Goal: Task Accomplishment & Management: Manage account settings

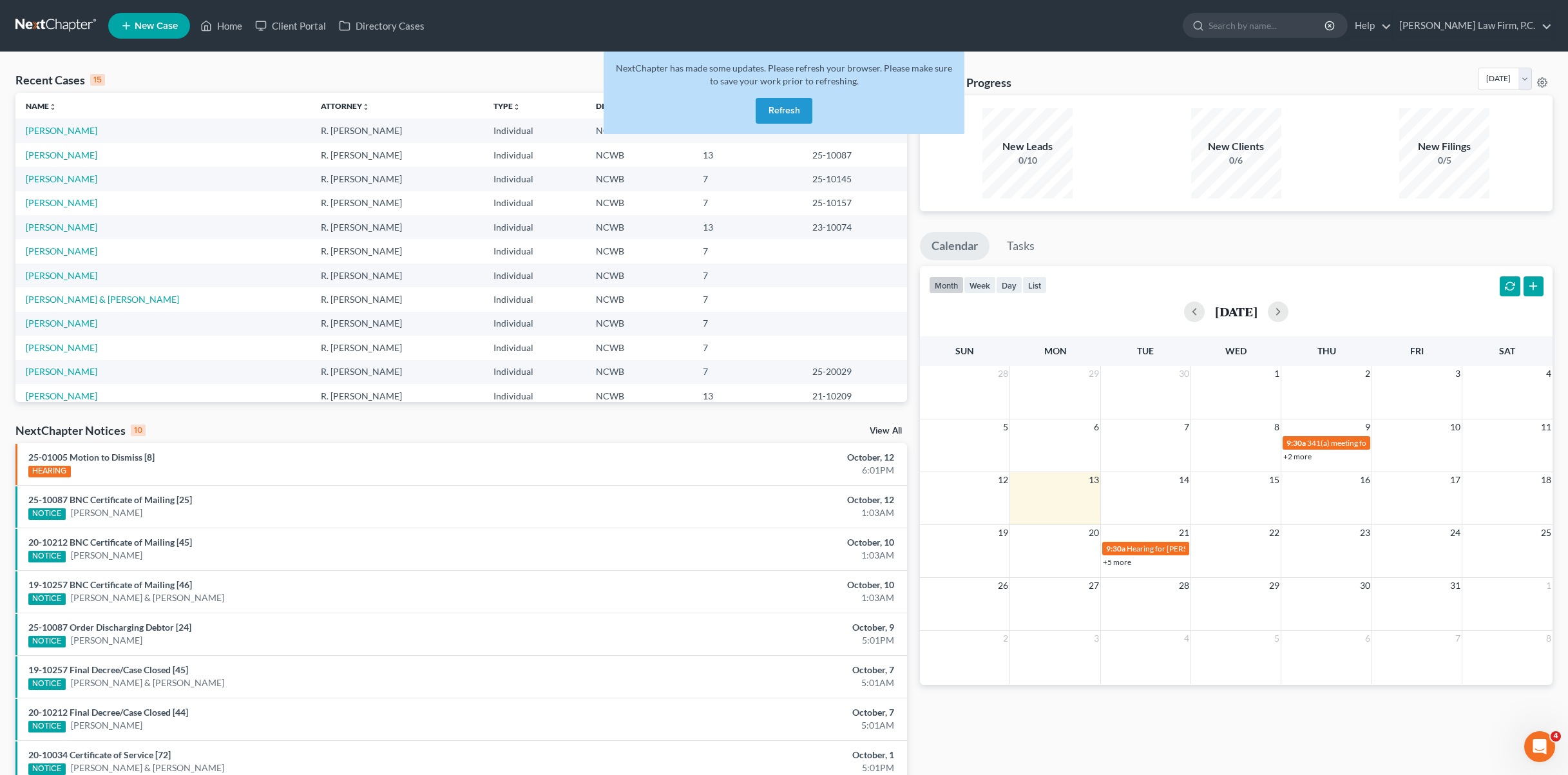
click at [765, 108] on button "Refresh" at bounding box center [784, 110] width 57 height 26
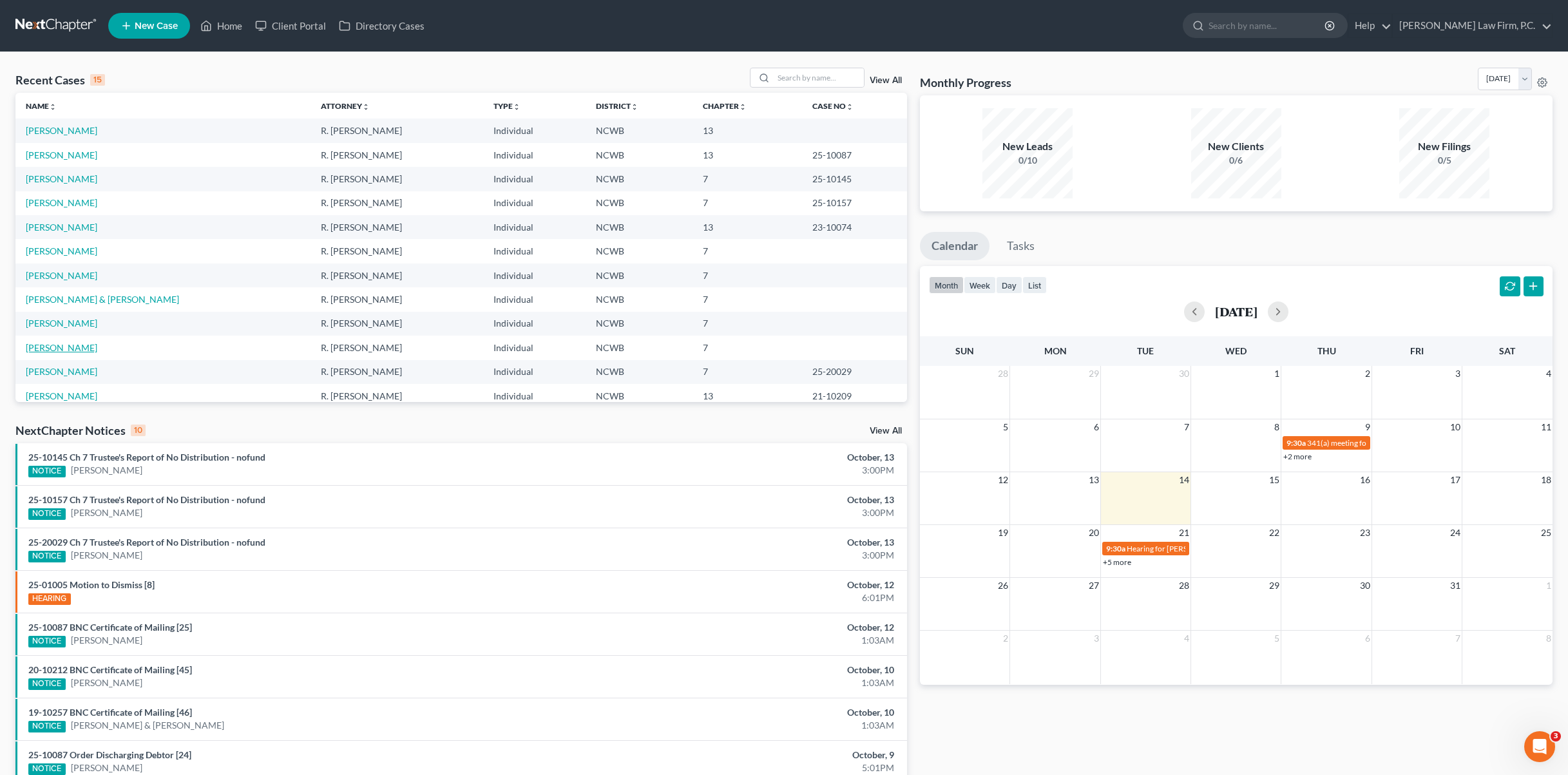
click at [36, 342] on link "[PERSON_NAME]" at bounding box center [61, 348] width 72 height 11
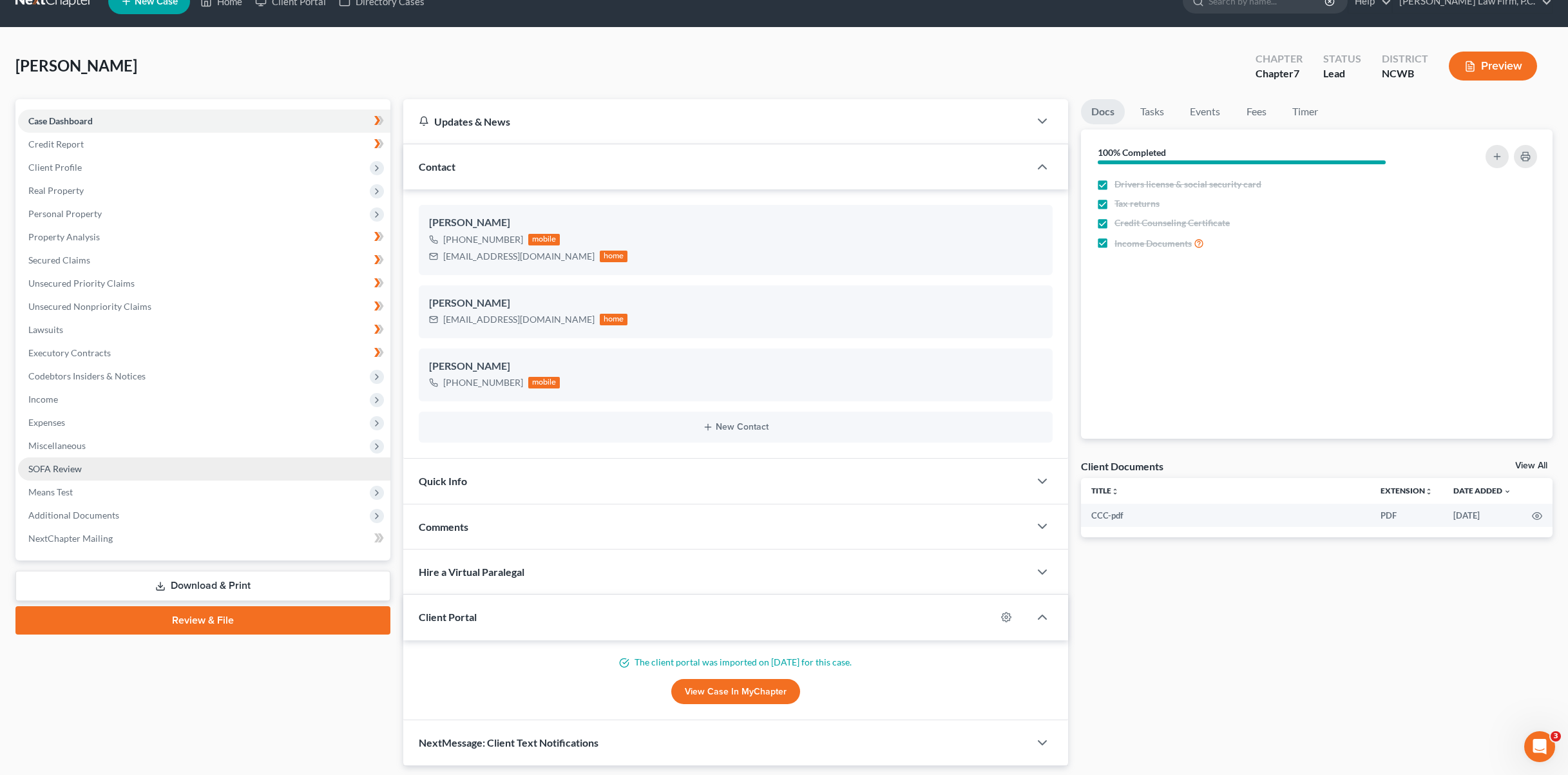
scroll to position [62, 0]
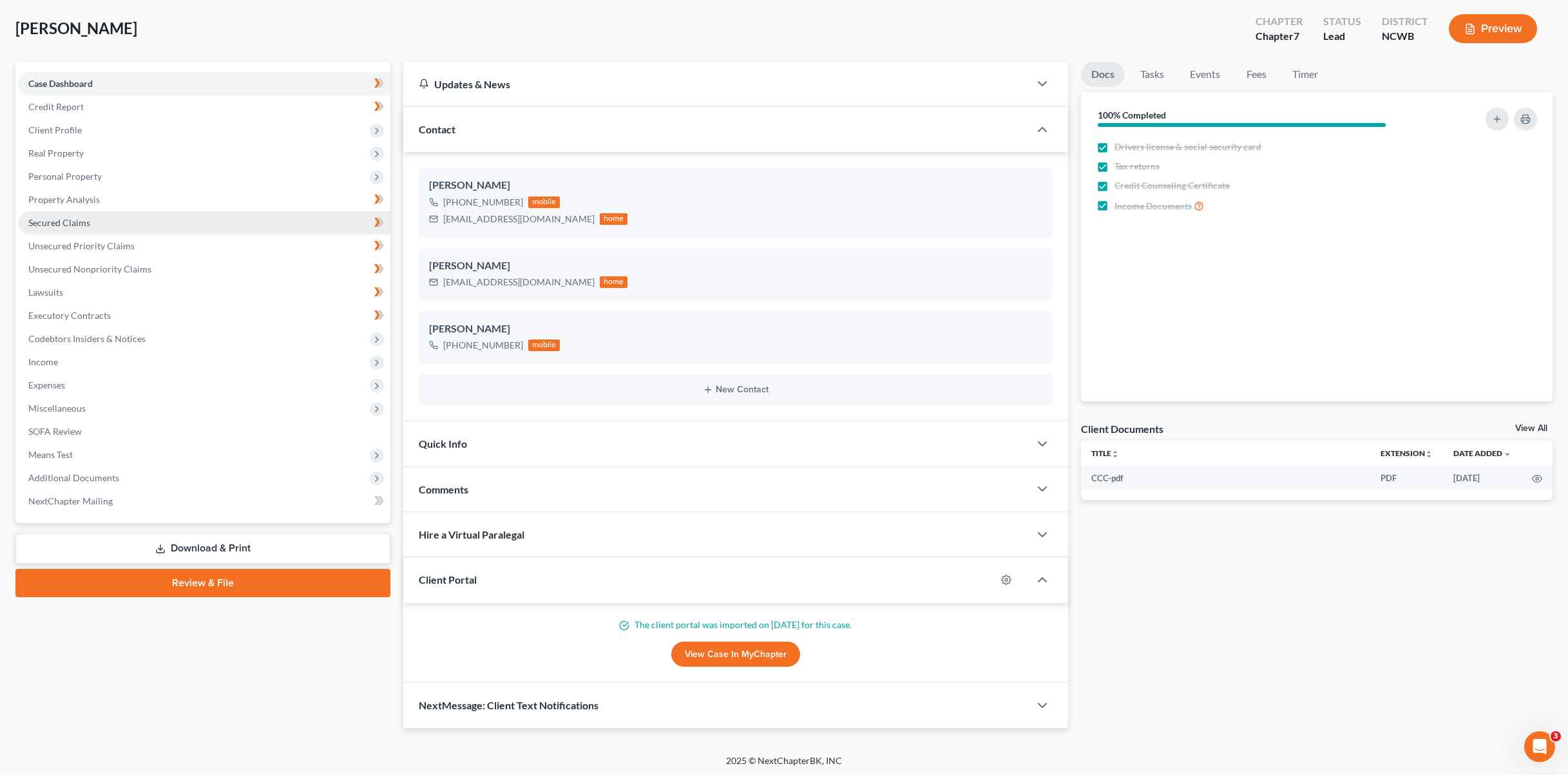
click at [53, 226] on span "Secured Claims" at bounding box center [59, 223] width 62 height 11
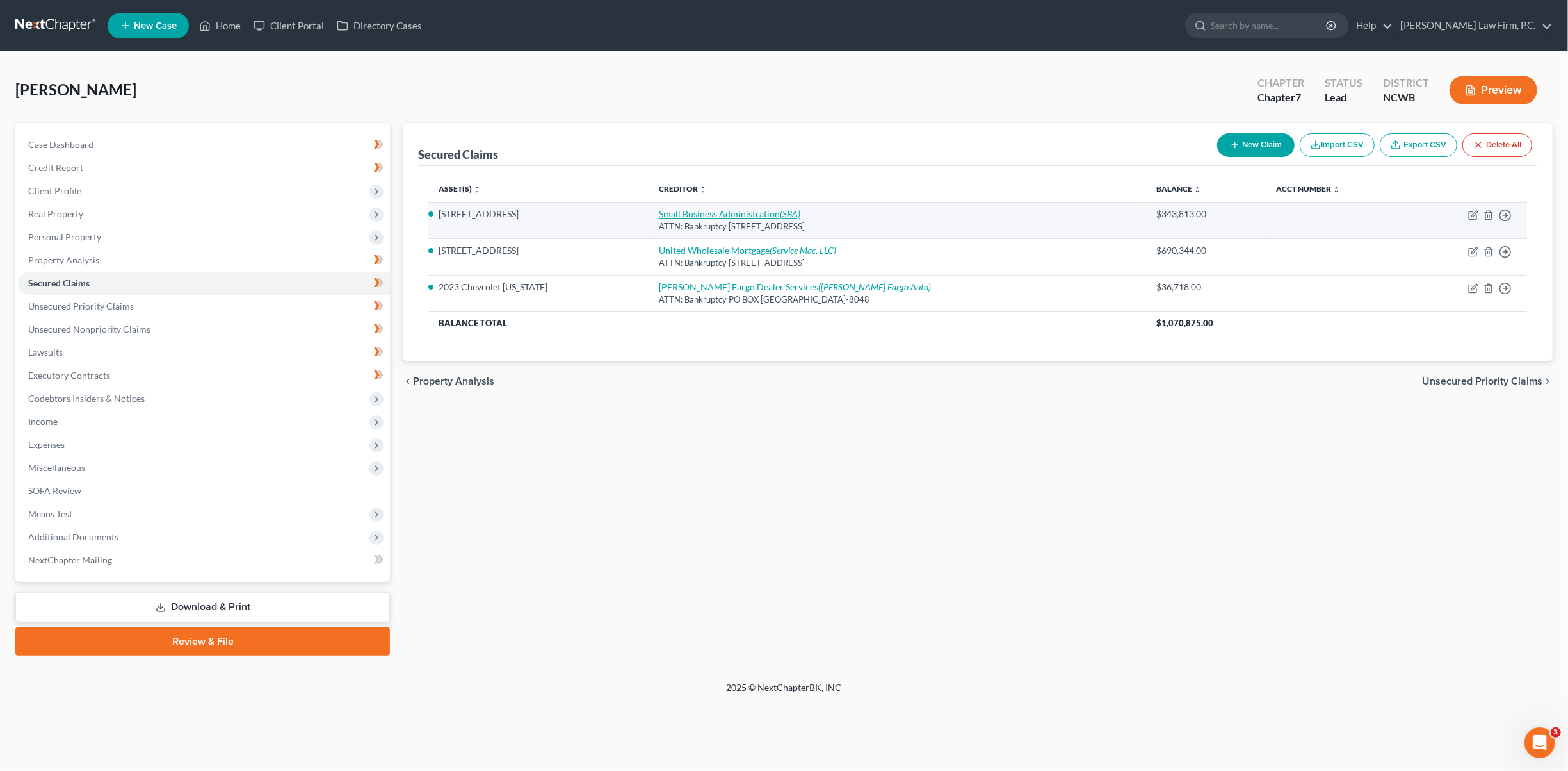
click at [708, 211] on link "Small Business Administration (SBA)" at bounding box center [729, 214] width 142 height 11
select select "45"
select select "3"
select select "0"
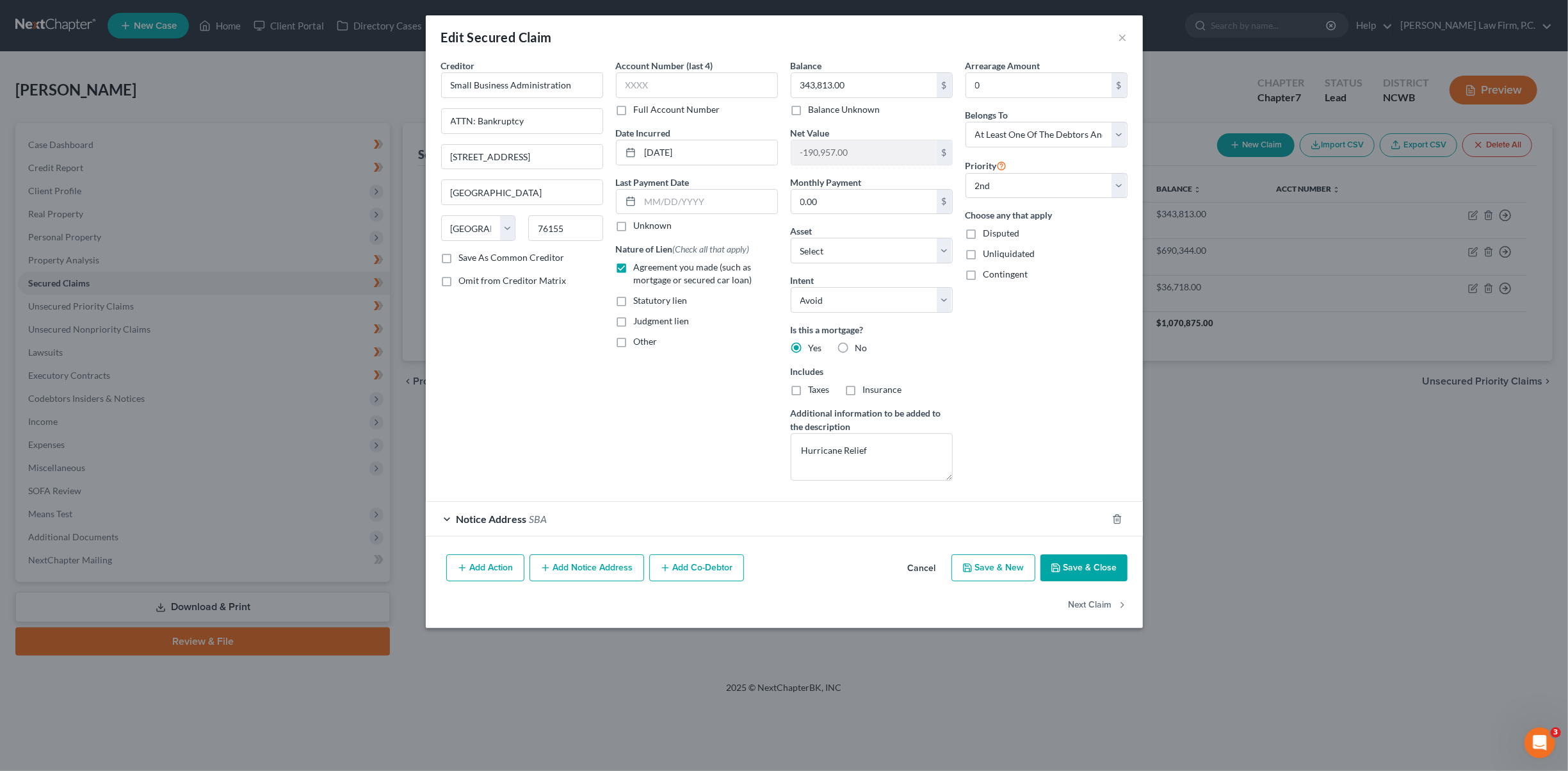
click at [926, 564] on button "Cancel" at bounding box center [922, 568] width 49 height 26
